Goal: Task Accomplishment & Management: Manage account settings

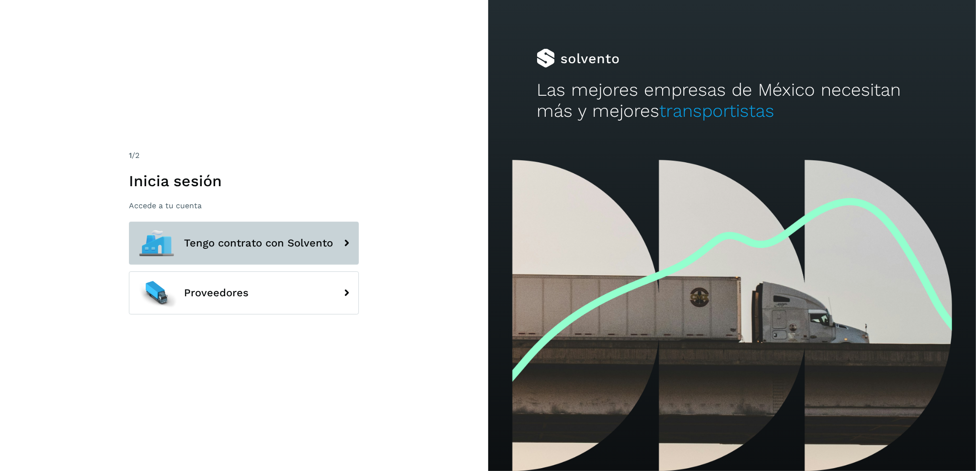
click at [282, 228] on button "Tengo contrato con Solvento" at bounding box center [244, 243] width 230 height 43
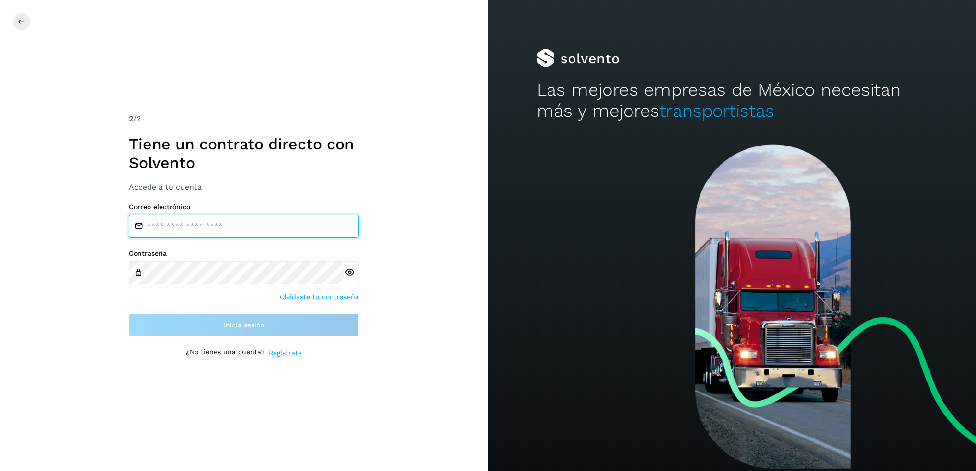
type input "**********"
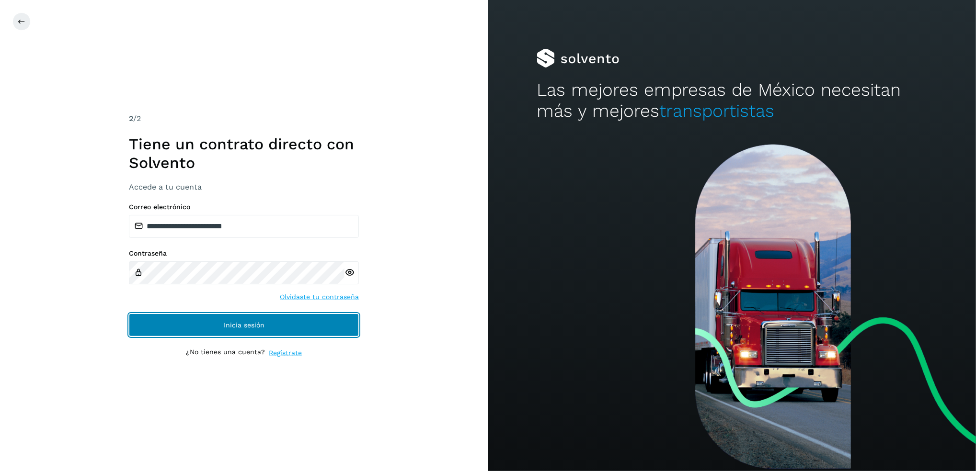
click at [241, 325] on span "Inicia sesión" at bounding box center [244, 325] width 41 height 7
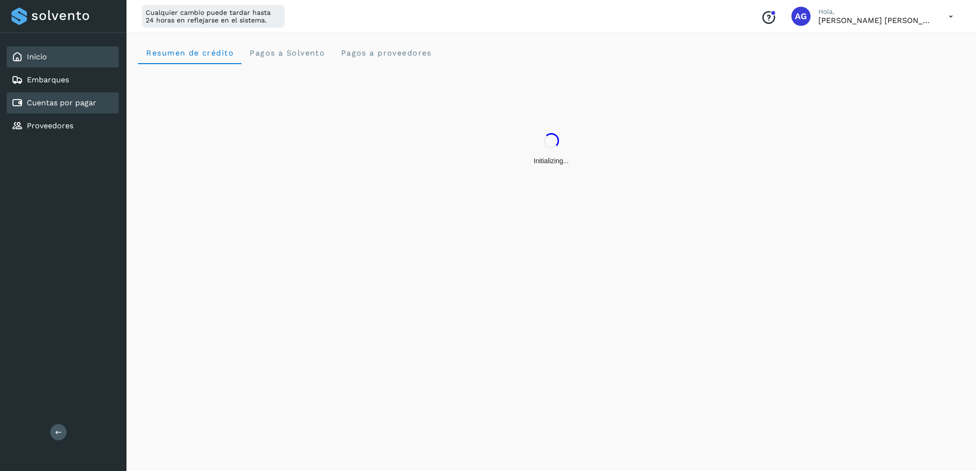
drag, startPoint x: 52, startPoint y: 98, endPoint x: 58, endPoint y: 99, distance: 6.2
click at [52, 98] on link "Cuentas por pagar" at bounding box center [61, 102] width 69 height 9
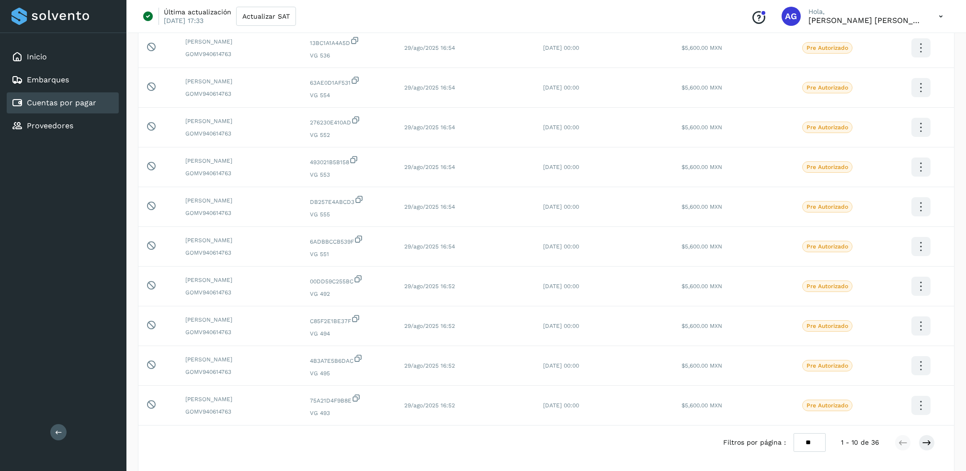
scroll to position [148, 0]
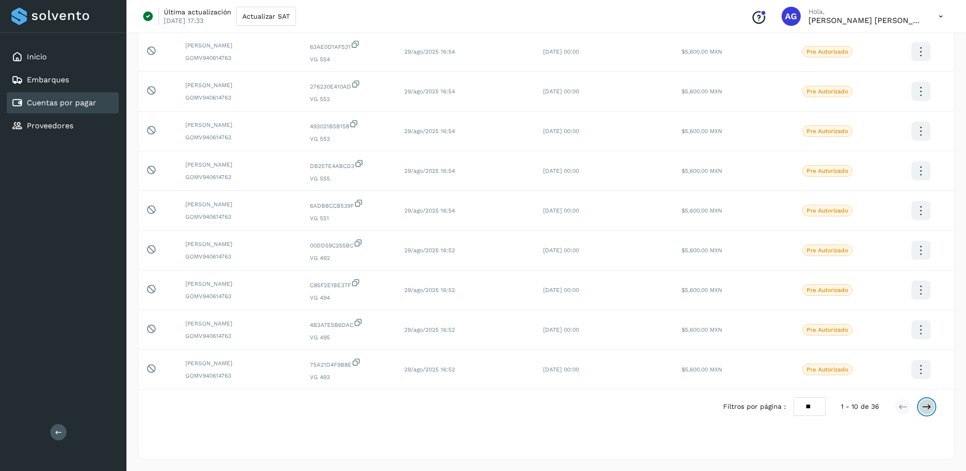
click at [928, 409] on icon at bounding box center [927, 407] width 10 height 10
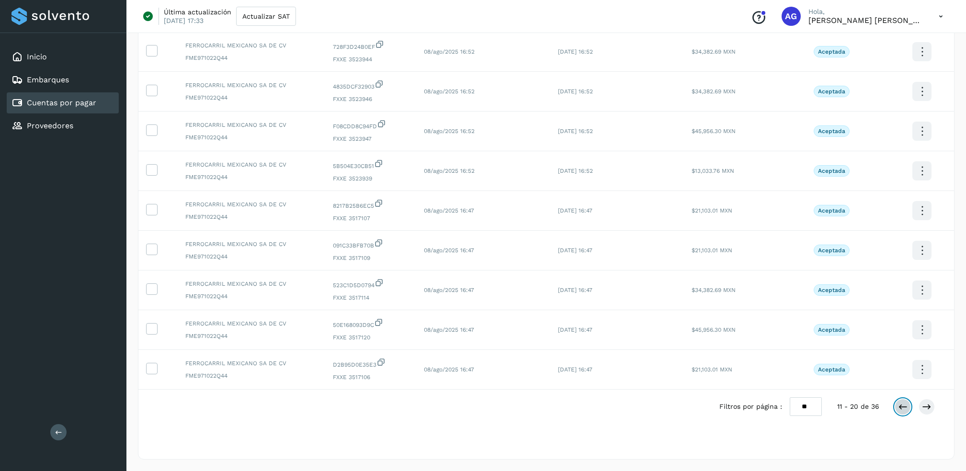
click at [906, 409] on icon at bounding box center [903, 407] width 10 height 10
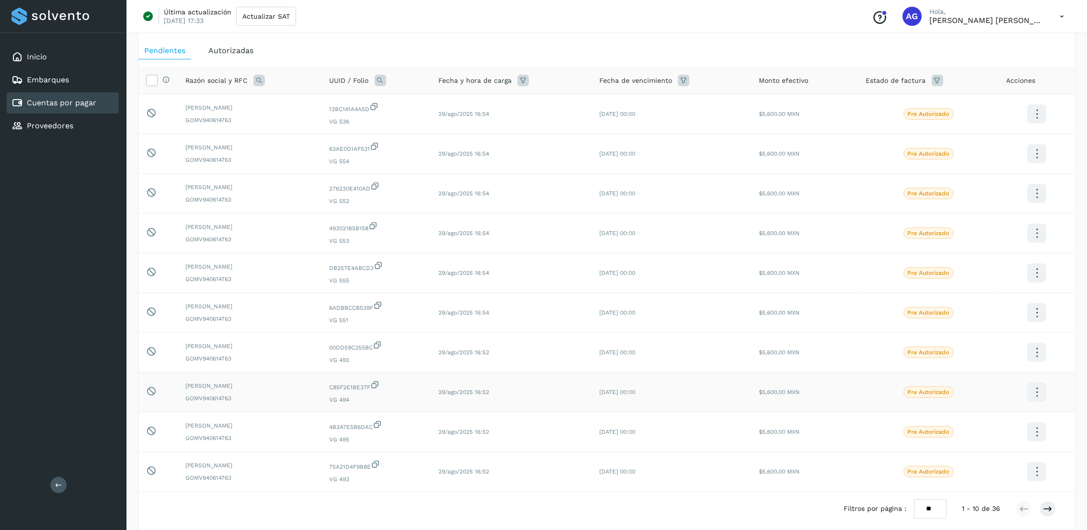
scroll to position [72, 0]
